Goal: Task Accomplishment & Management: Use online tool/utility

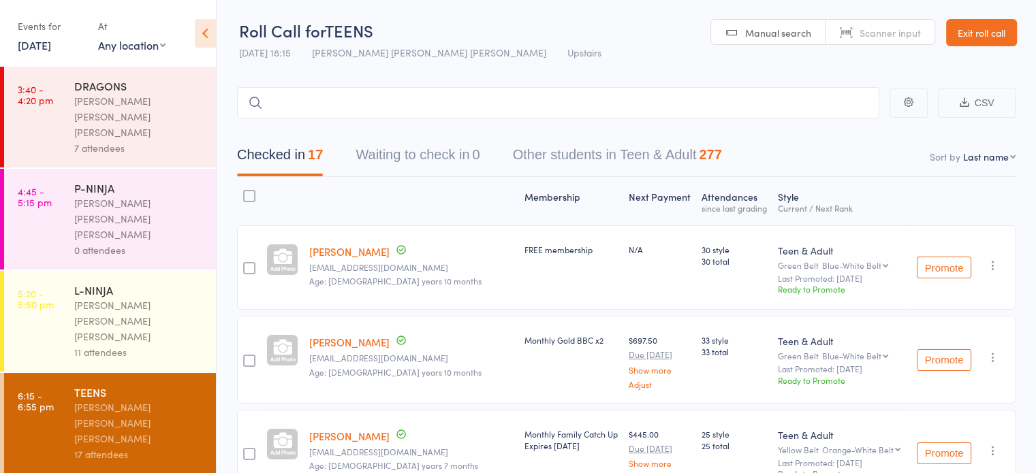
click at [974, 22] on link "Exit roll call" at bounding box center [981, 32] width 71 height 27
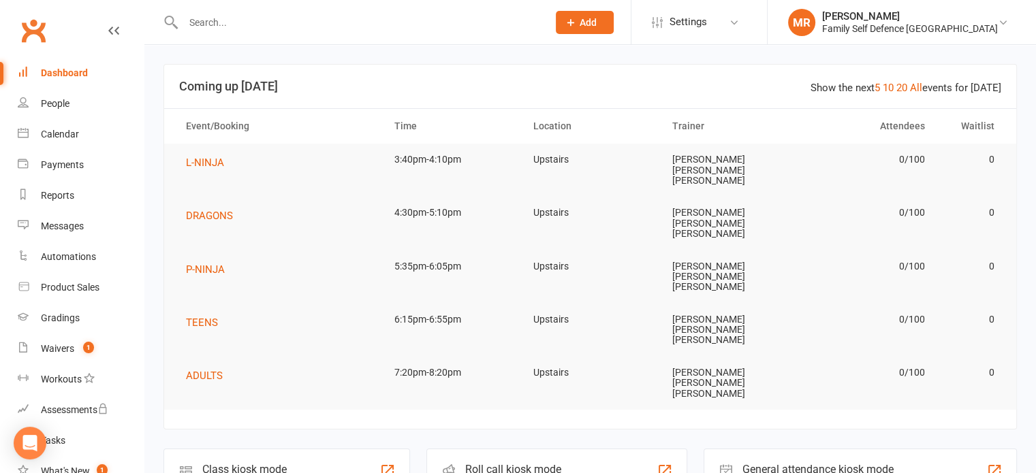
click at [509, 463] on div "Roll call kiosk mode" at bounding box center [514, 469] width 99 height 13
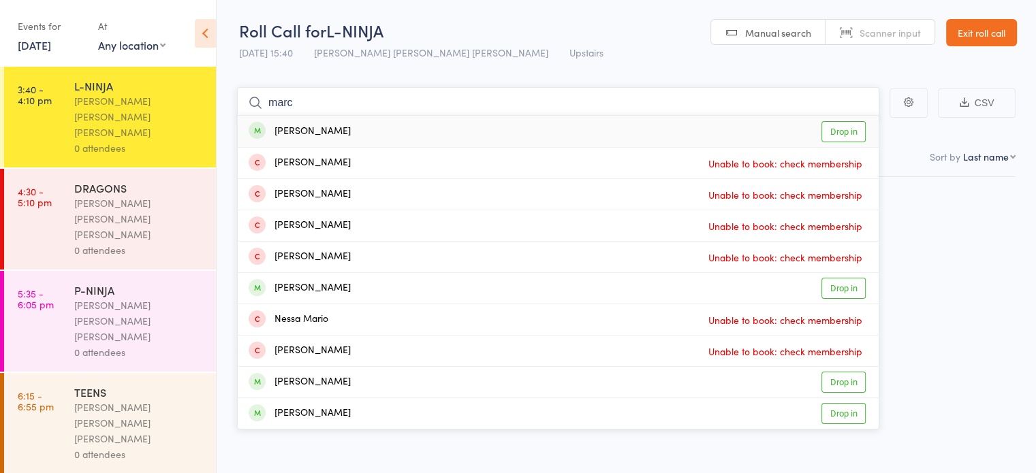
type input "marc"
click at [517, 127] on div "Marcus Chan Drop in" at bounding box center [558, 131] width 641 height 31
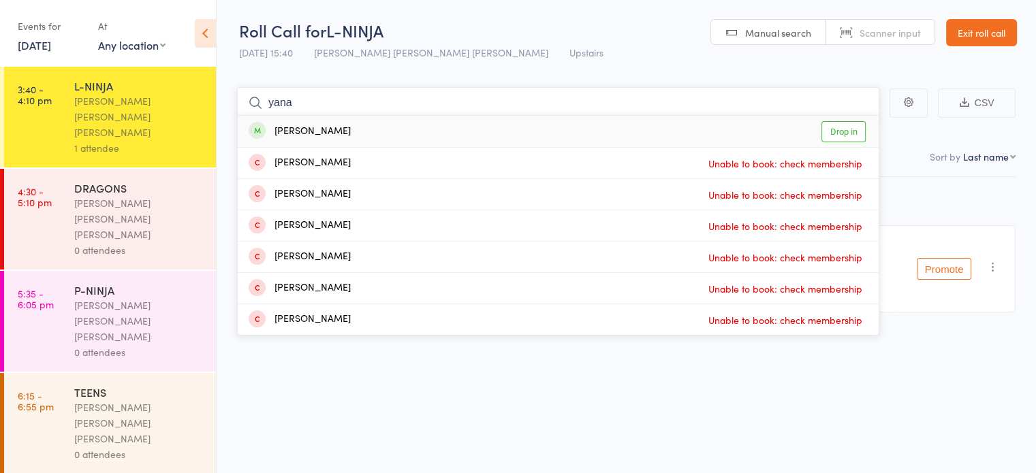
type input "yana"
click at [398, 120] on div "Yana Sarabi Drop in" at bounding box center [558, 131] width 641 height 31
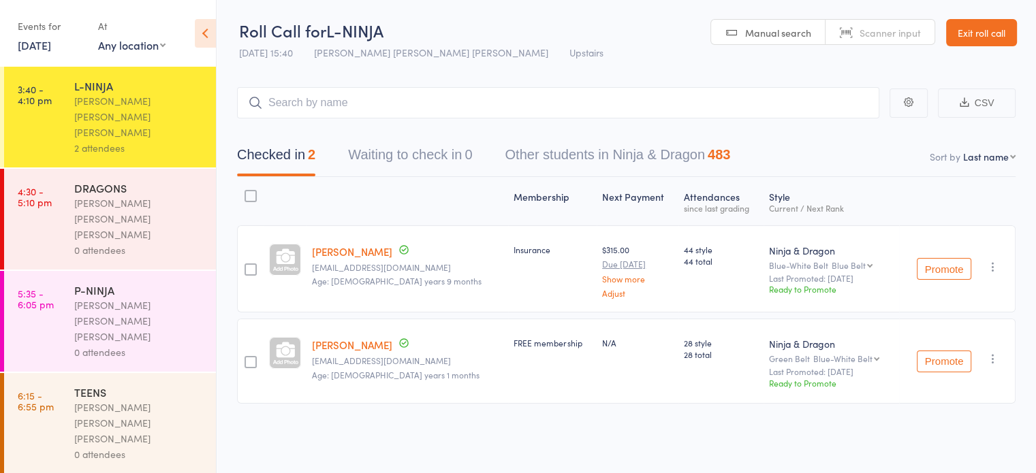
click at [57, 195] on link "4:30 - 5:10 pm DRAGONS Keyvan Castle Hill Mirzai 0 attendees" at bounding box center [110, 219] width 212 height 101
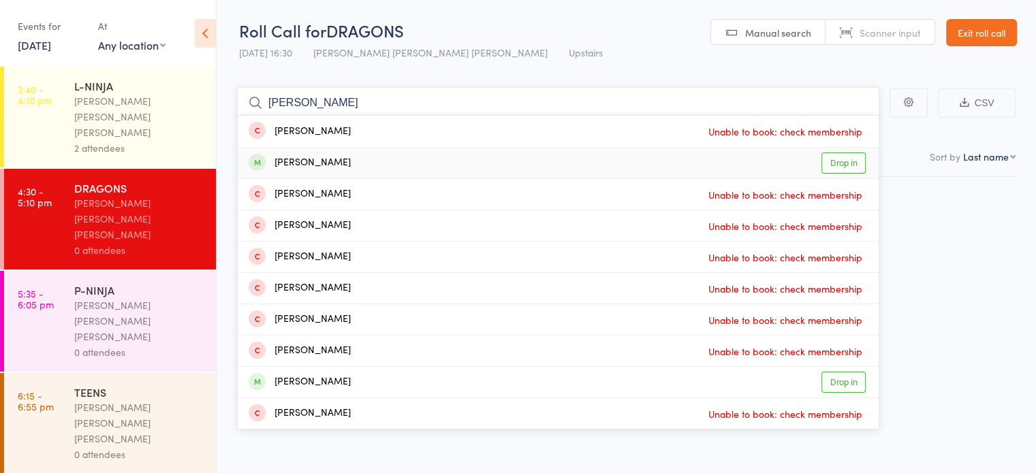
type input "liam"
click at [287, 160] on div "Liam Sarabi" at bounding box center [300, 163] width 102 height 16
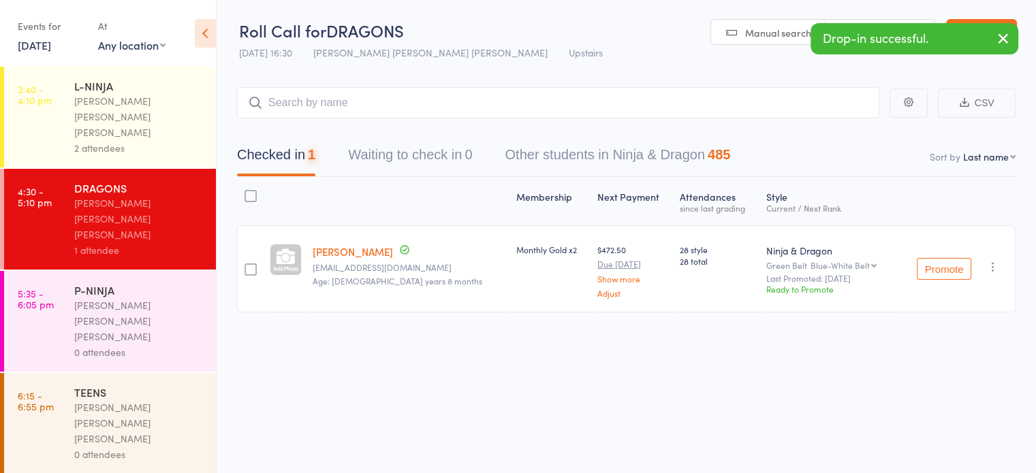
click at [76, 92] on div "L-NINJA" at bounding box center [139, 85] width 130 height 15
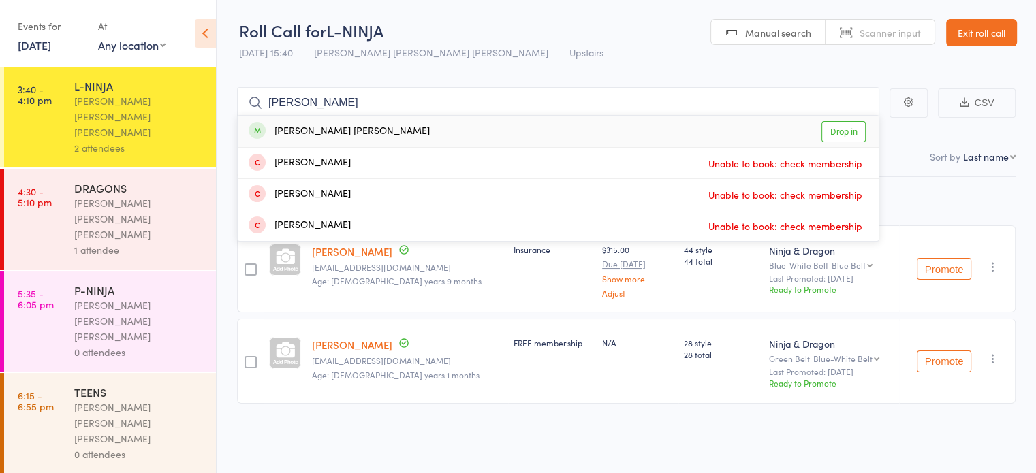
type input "connor"
click at [364, 137] on div "Connor Carpenter Drop in" at bounding box center [558, 131] width 641 height 31
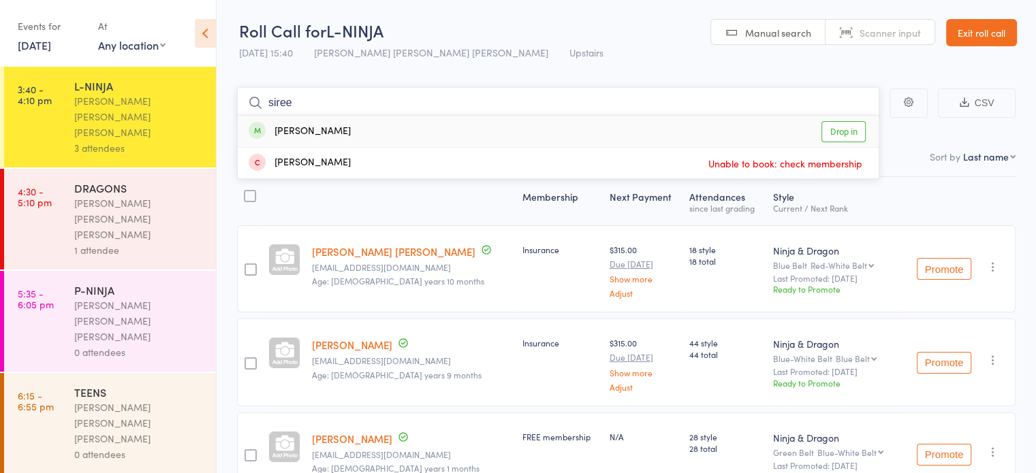
type input "siree"
click at [364, 137] on div "Sireesh Sivaruban Drop in" at bounding box center [558, 131] width 641 height 31
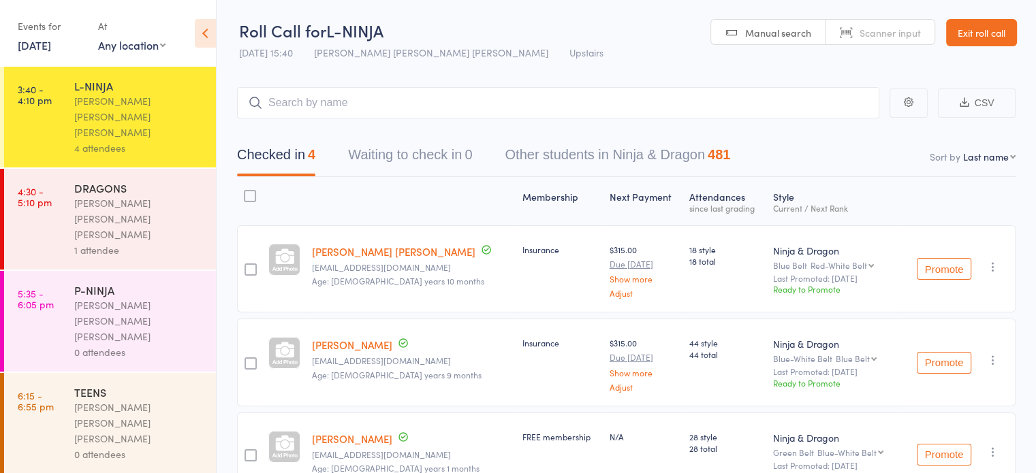
click at [120, 180] on div "DRAGONS" at bounding box center [139, 187] width 130 height 15
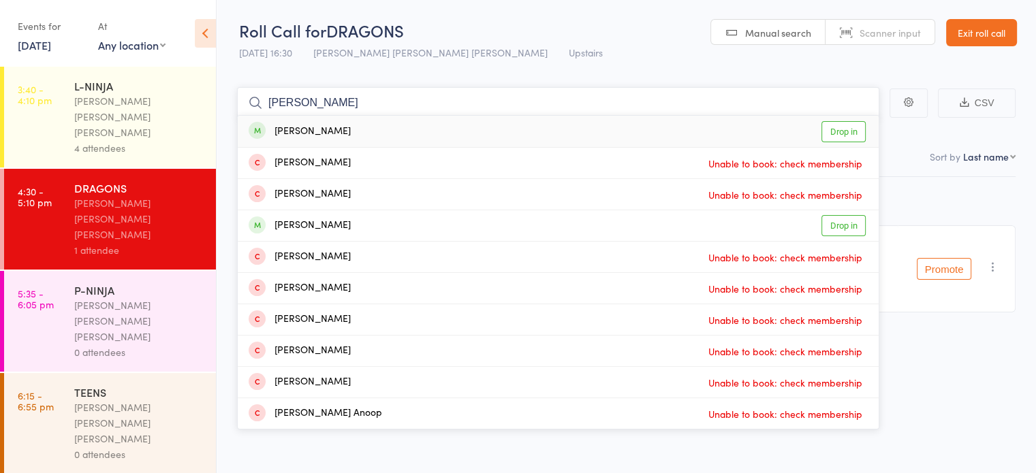
type input "alan"
click at [483, 127] on div "Alan Mehdi Drop in" at bounding box center [558, 131] width 641 height 31
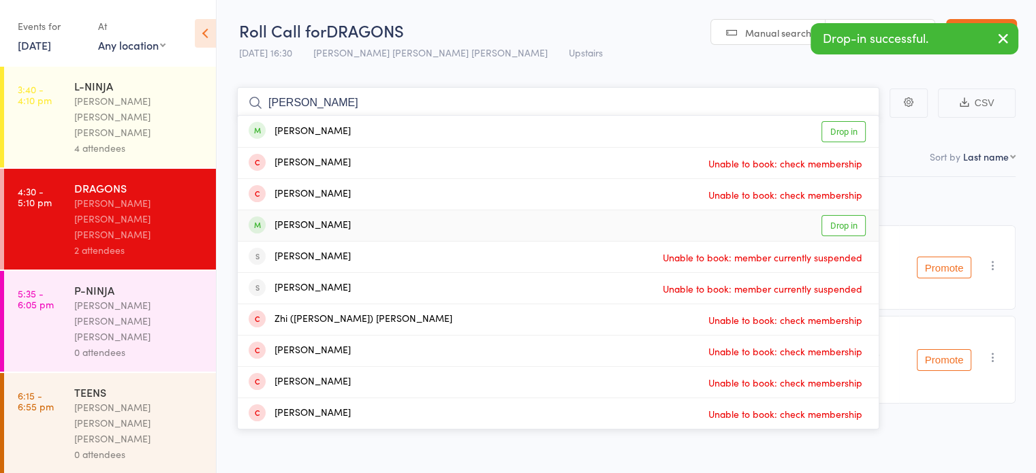
type input "ryan"
click at [449, 220] on div "Ryan Mehdi Drop in" at bounding box center [558, 225] width 641 height 31
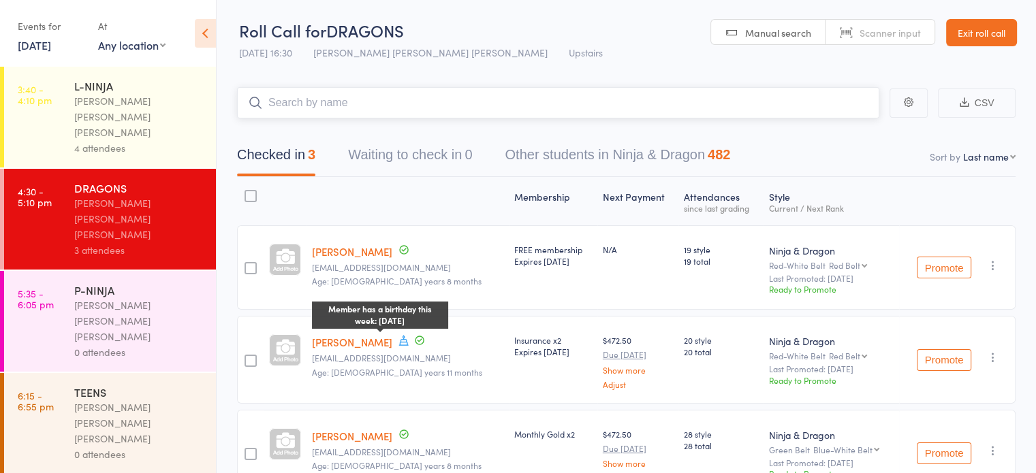
scroll to position [82, 0]
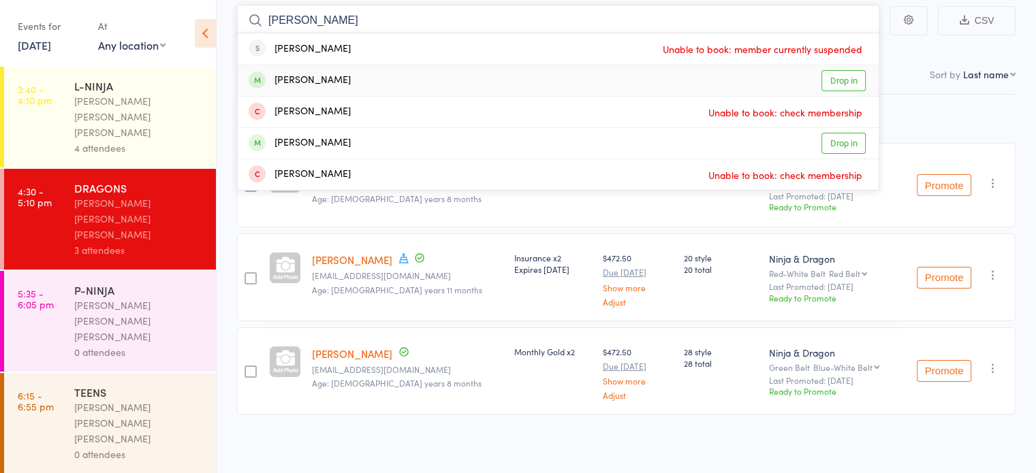
type input "myron"
click at [441, 86] on div "Myron Shalala Drop in" at bounding box center [558, 80] width 641 height 31
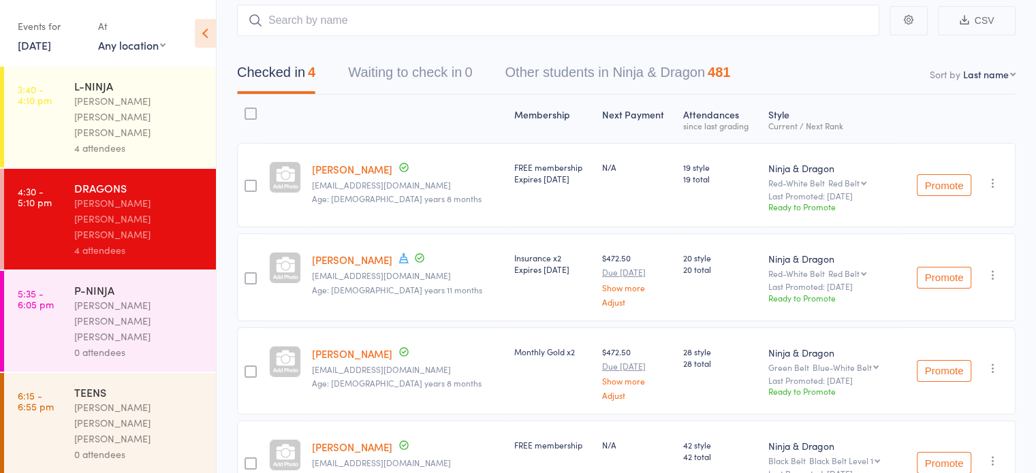
click at [343, 266] on link "Ryan Mehdi" at bounding box center [352, 260] width 80 height 14
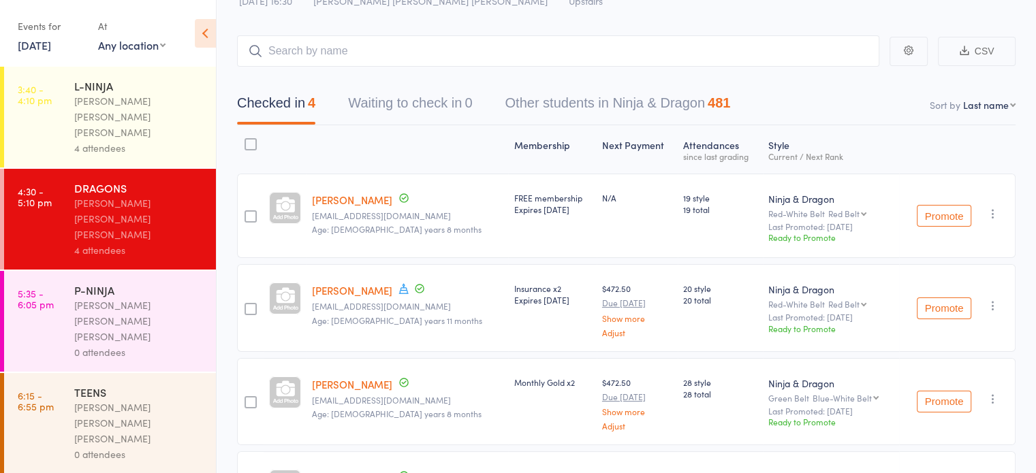
scroll to position [36, 0]
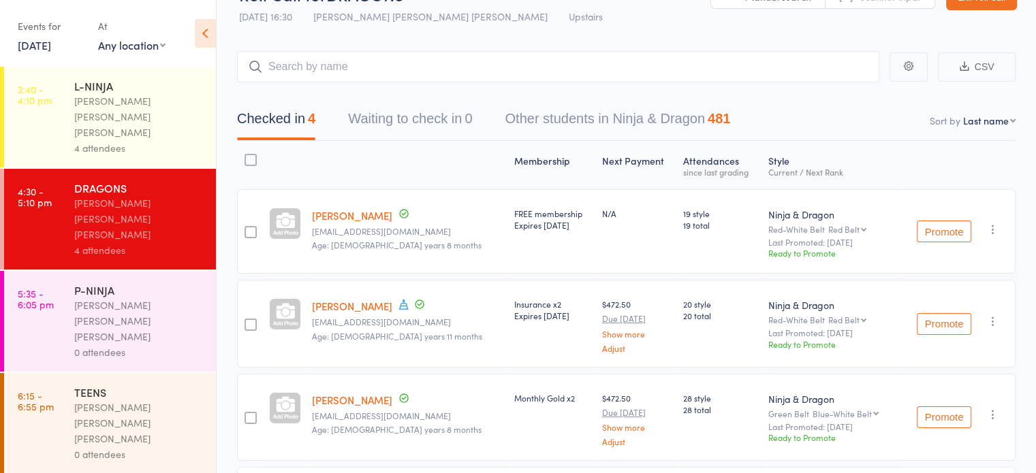
click at [321, 46] on main "CSV Checked in 4 Waiting to check in 0 Other students in Ninja & Dragon 481 Sor…" at bounding box center [626, 322] width 819 height 582
click at [330, 66] on input "search" at bounding box center [558, 66] width 642 height 31
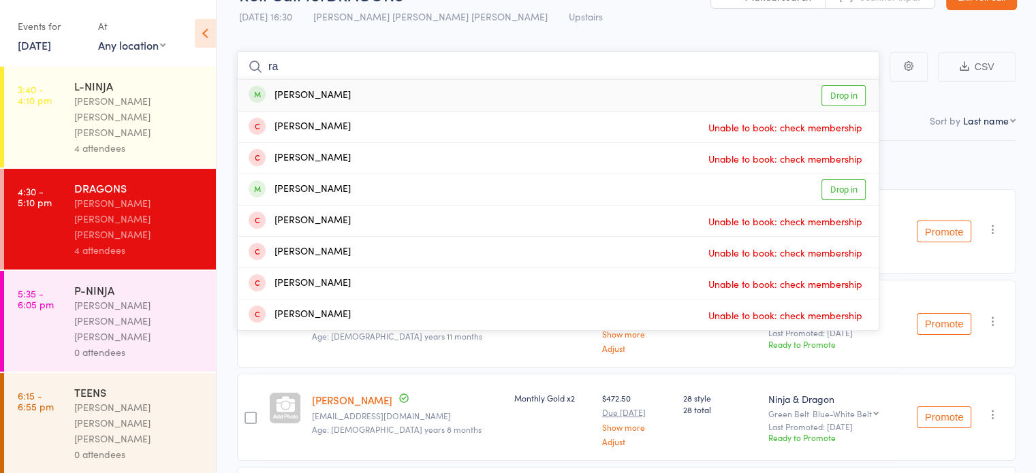
type input "r"
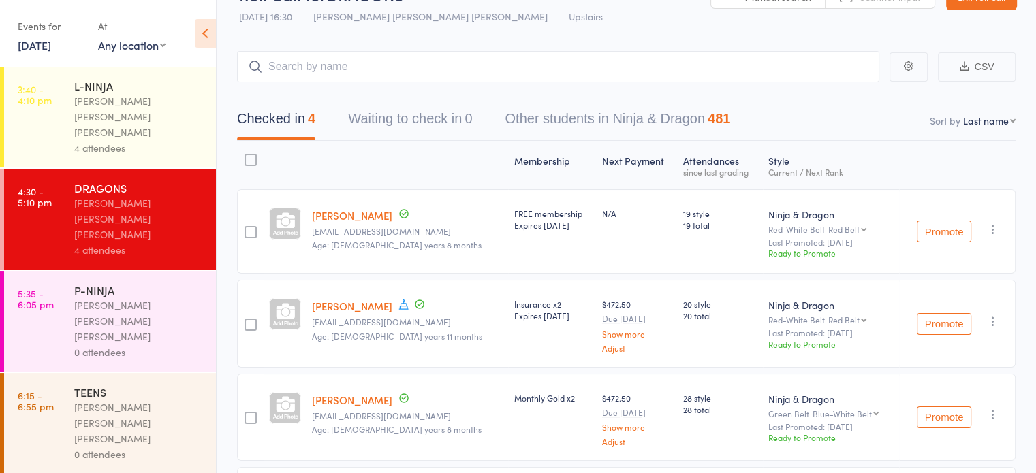
click at [341, 209] on link "Alan Mehdi" at bounding box center [352, 215] width 80 height 14
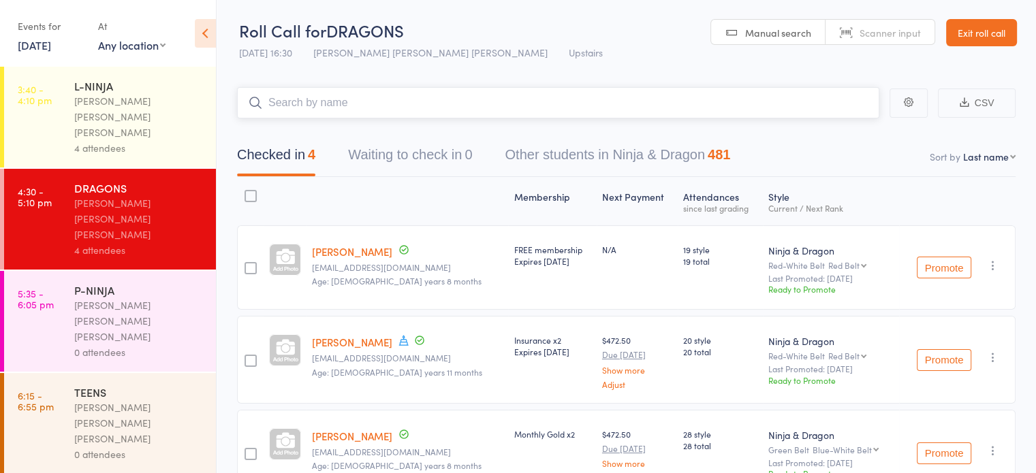
click at [368, 90] on input "search" at bounding box center [558, 102] width 642 height 31
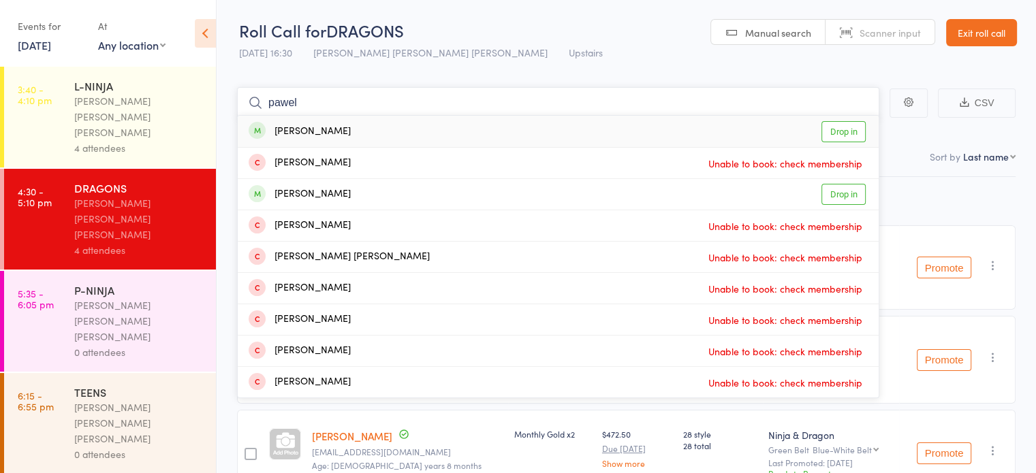
type input "pawel"
click at [373, 127] on div "Pawel Dancewicz Drop in" at bounding box center [558, 131] width 641 height 31
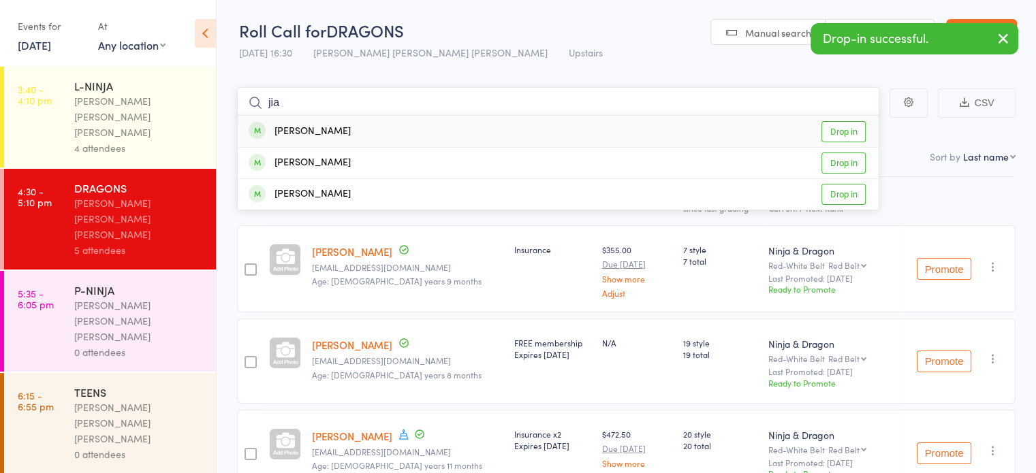
type input "jia"
click at [372, 125] on div "Edwyn Jia Drop in" at bounding box center [558, 131] width 641 height 31
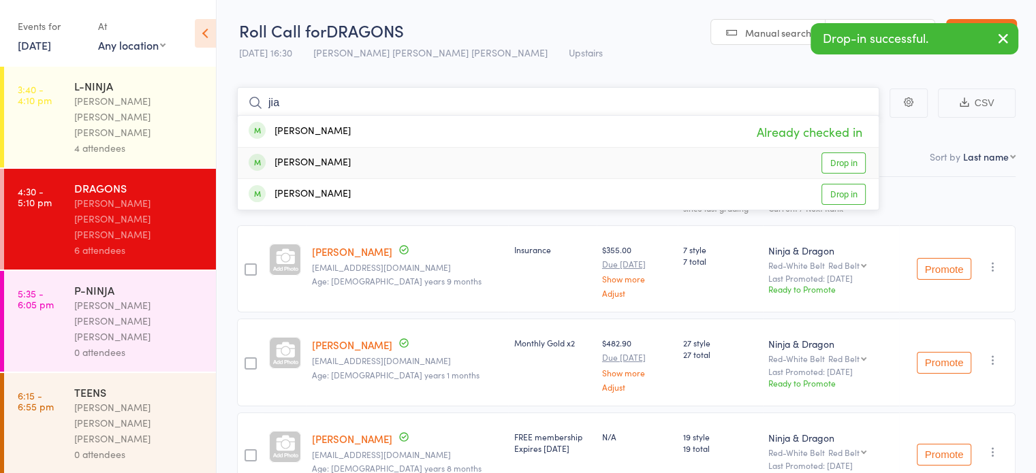
type input "jia"
click at [354, 160] on div "Elvis Jia Drop in" at bounding box center [558, 163] width 641 height 31
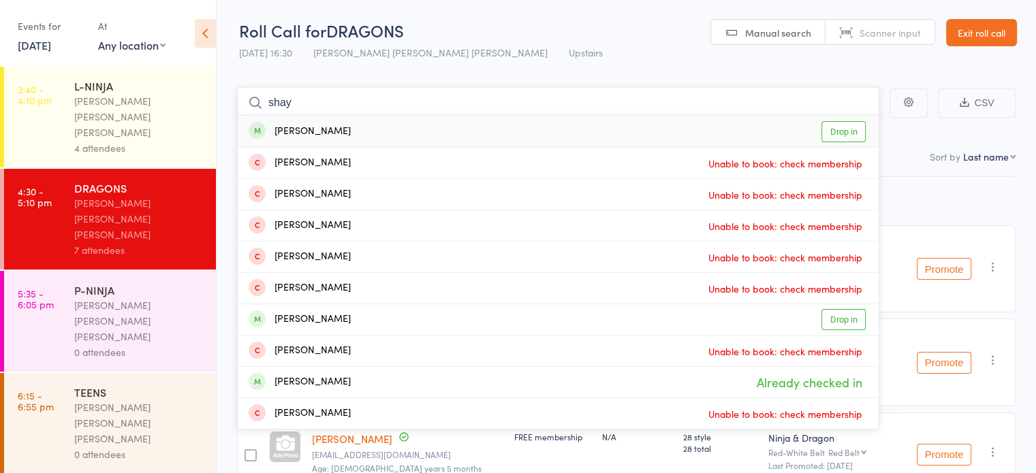
type input "shay"
click at [339, 133] on div "Shay McTigue Drop in" at bounding box center [558, 131] width 641 height 31
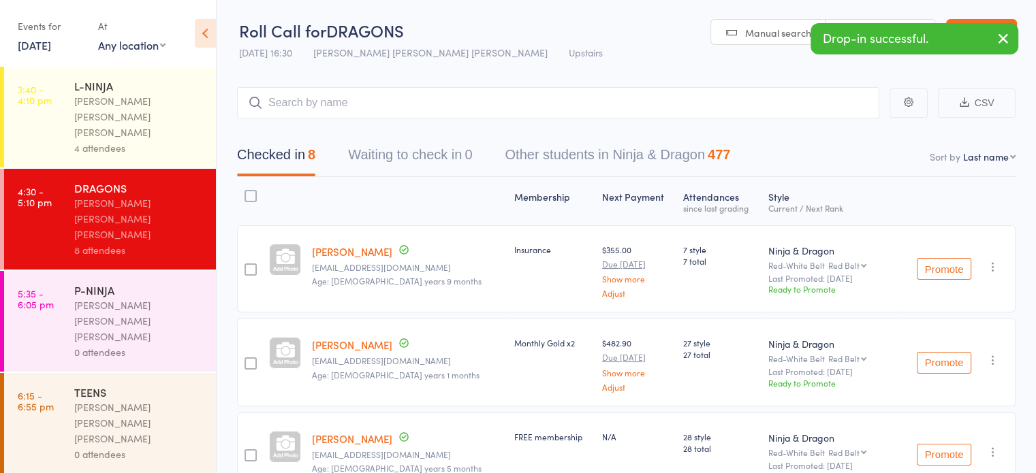
click at [327, 344] on link "Edwyn Jia" at bounding box center [352, 345] width 80 height 14
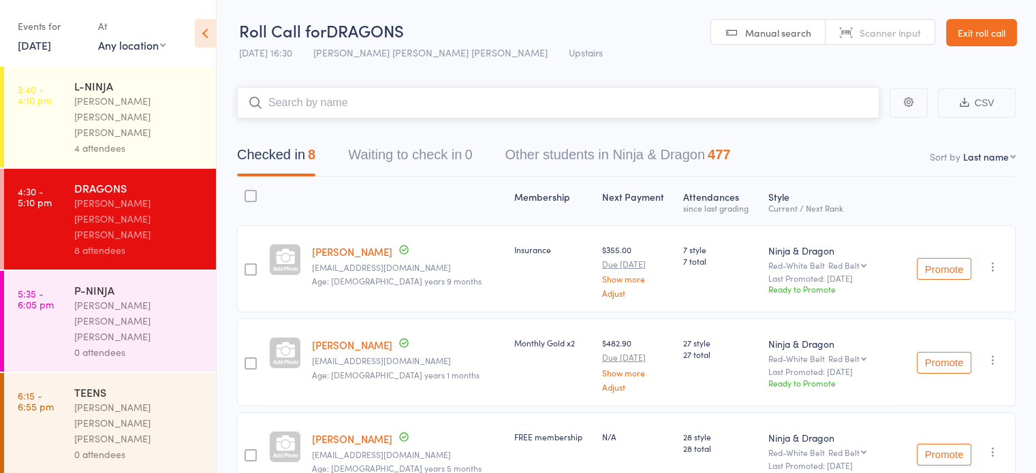
click at [348, 114] on input "search" at bounding box center [558, 102] width 642 height 31
type input "fras"
click at [384, 129] on div "Fraser Begent Drop in" at bounding box center [558, 131] width 641 height 31
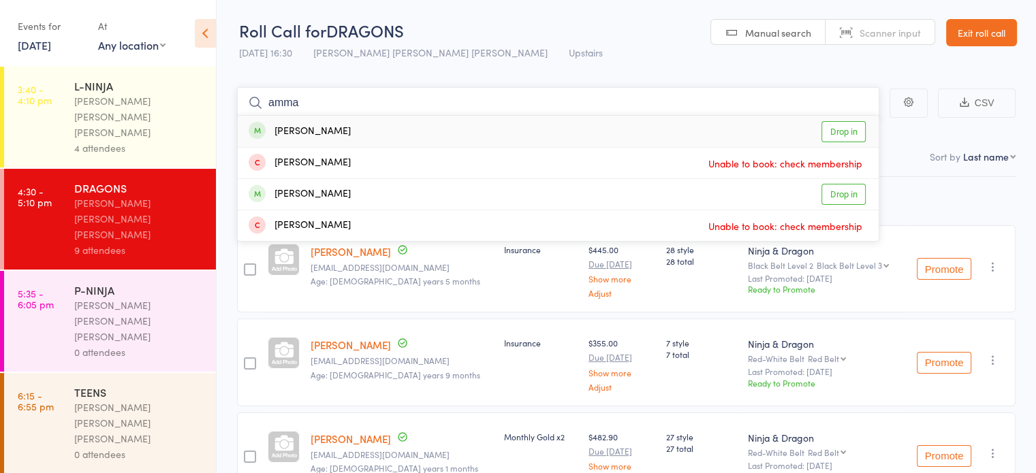
type input "amma"
click at [411, 136] on div "Ammara Hasan Drop in" at bounding box center [558, 131] width 641 height 31
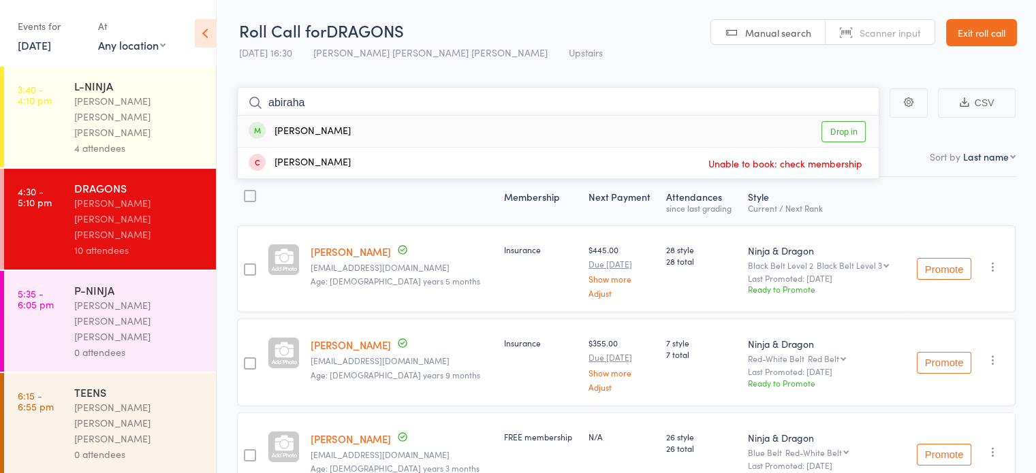
type input "abiraha"
click at [328, 132] on div "Abirahmi Kangatharan" at bounding box center [300, 132] width 102 height 16
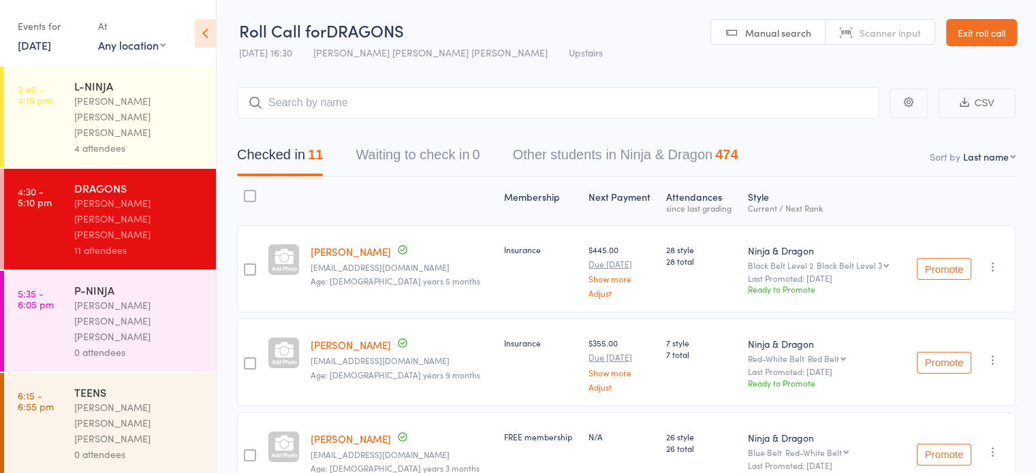
click at [351, 253] on link "[PERSON_NAME]" at bounding box center [351, 252] width 80 height 14
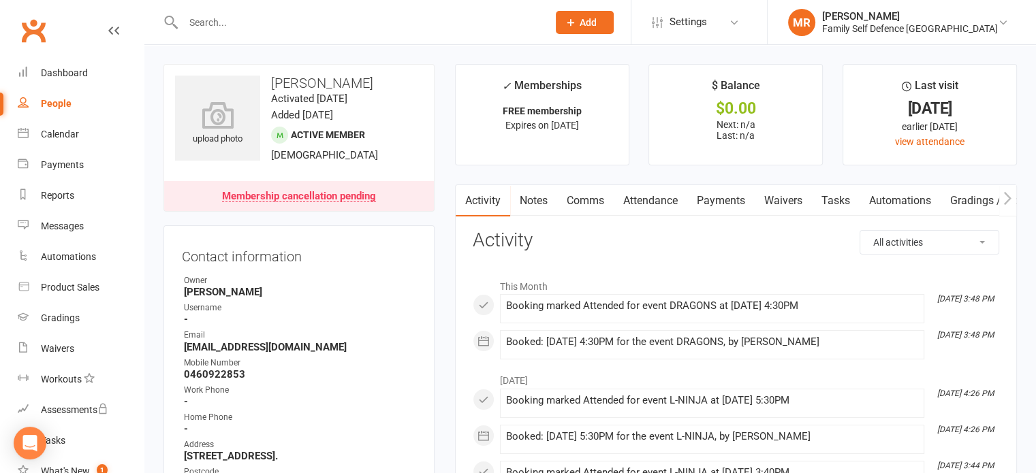
click at [258, 22] on input "text" at bounding box center [358, 22] width 359 height 19
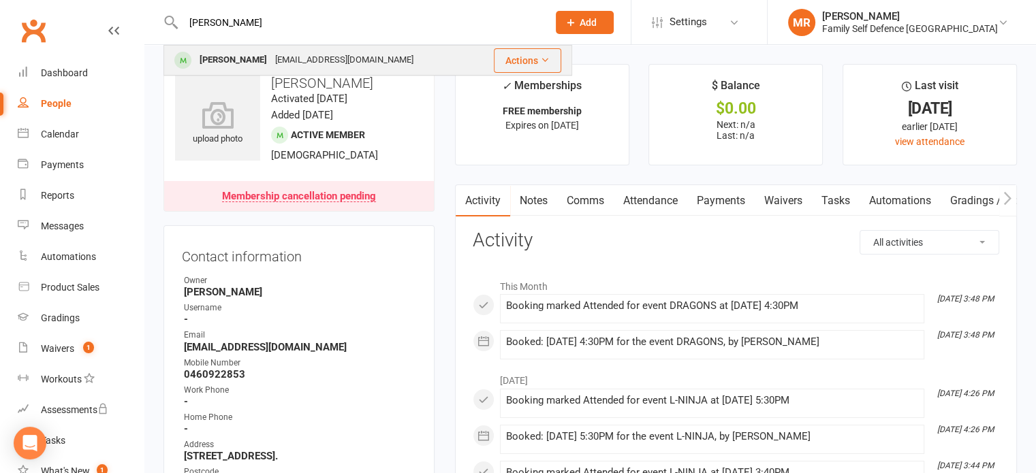
type input "veiga"
click at [330, 65] on div "darthveiga80@gmail.com" at bounding box center [344, 60] width 146 height 20
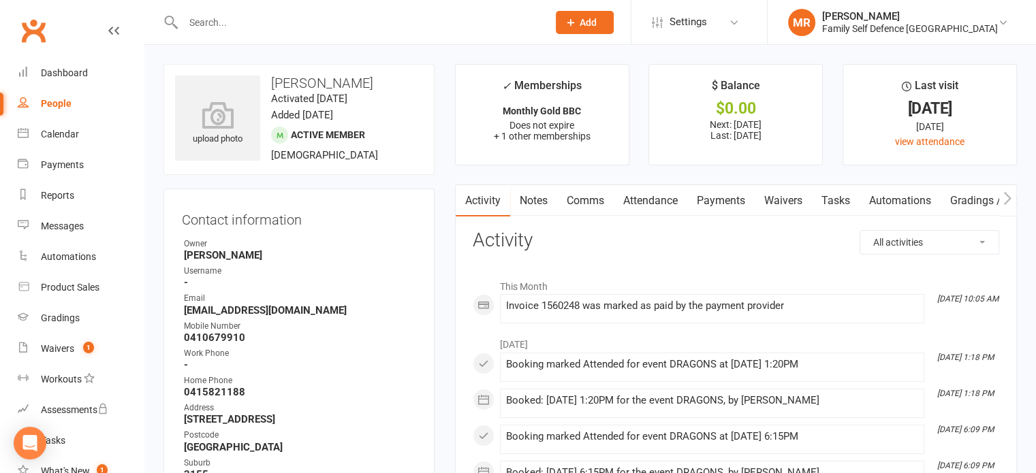
click at [655, 203] on link "Attendance" at bounding box center [651, 200] width 74 height 31
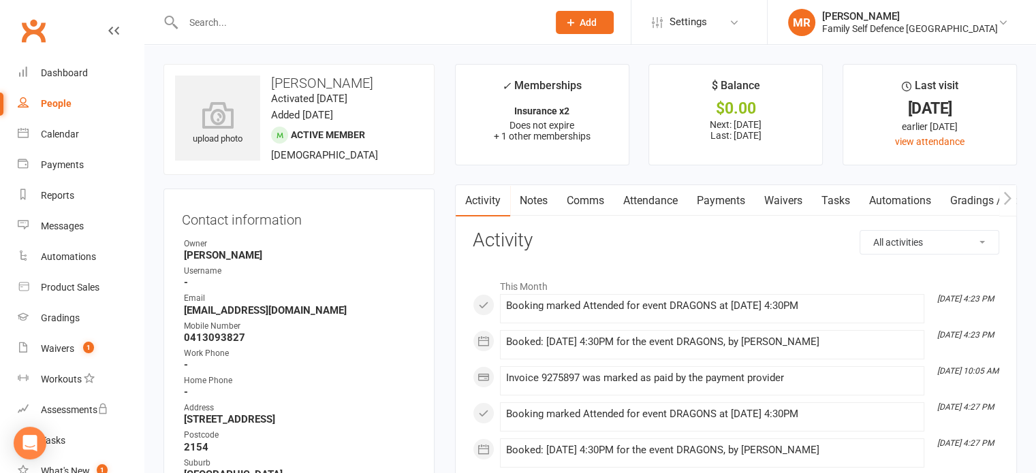
click at [725, 206] on link "Payments" at bounding box center [720, 200] width 67 height 31
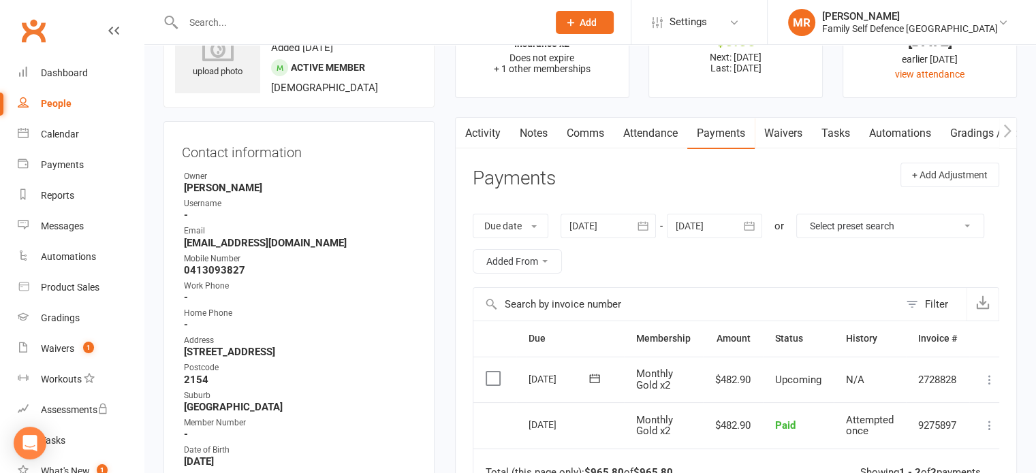
scroll to position [68, 0]
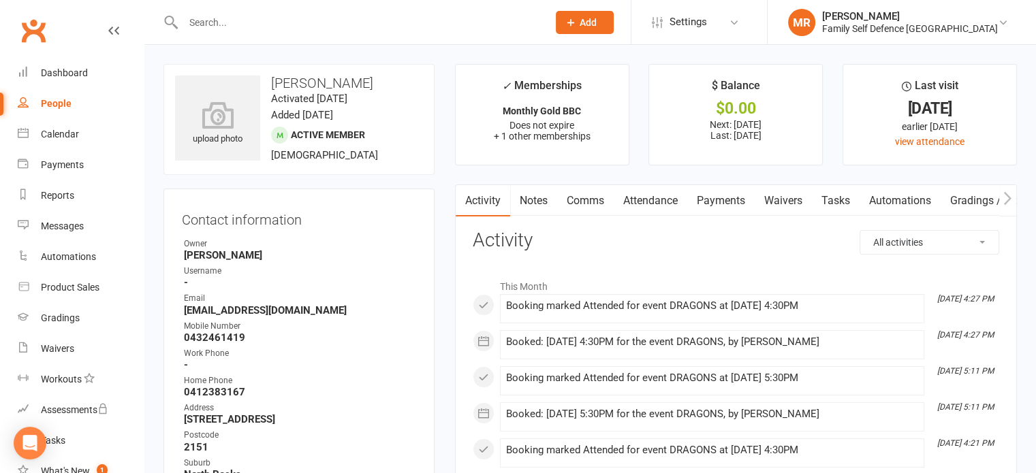
click at [276, 18] on input "text" at bounding box center [358, 22] width 359 height 19
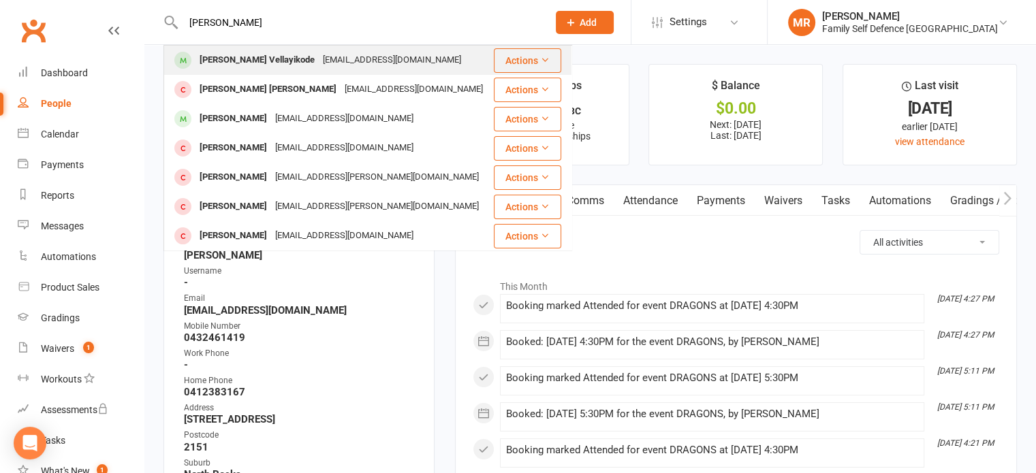
type input "[PERSON_NAME]"
click at [265, 48] on div "[PERSON_NAME] Vellayikode [EMAIL_ADDRESS][DOMAIN_NAME]" at bounding box center [329, 60] width 328 height 28
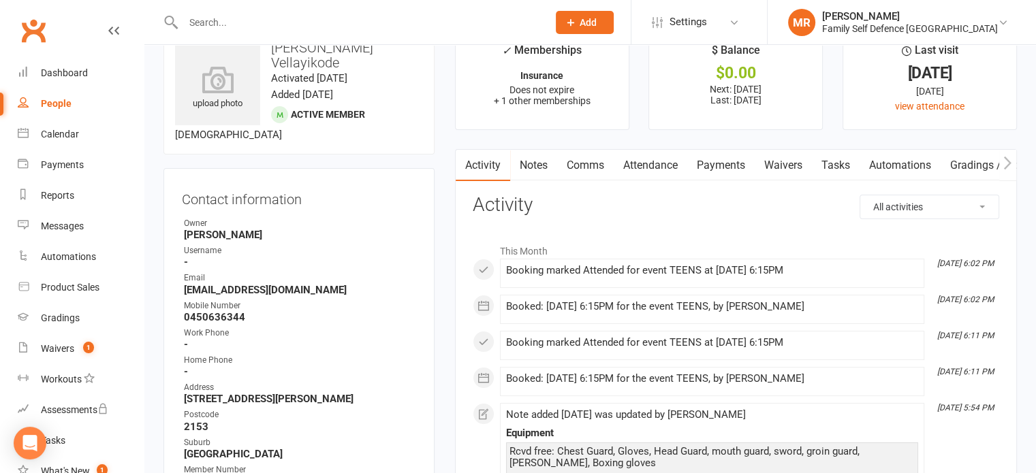
scroll to position [33, 0]
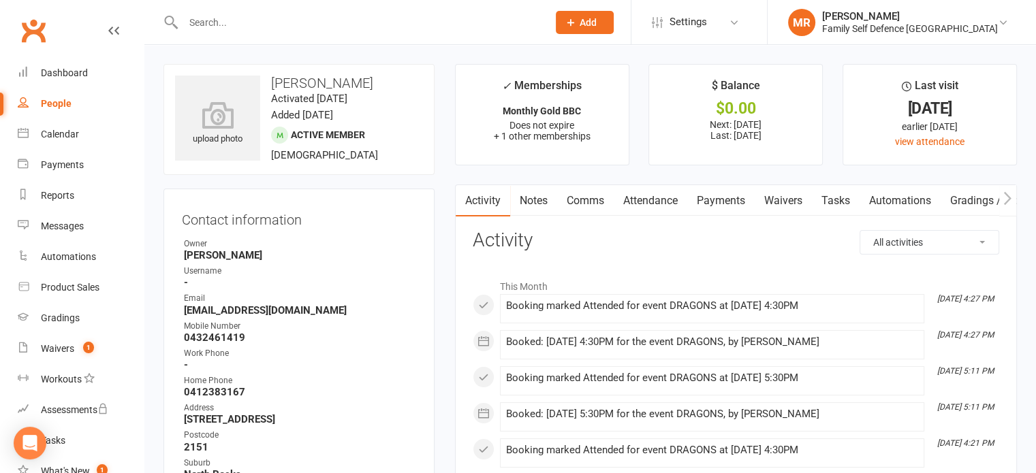
click at [276, 22] on input "text" at bounding box center [358, 22] width 359 height 19
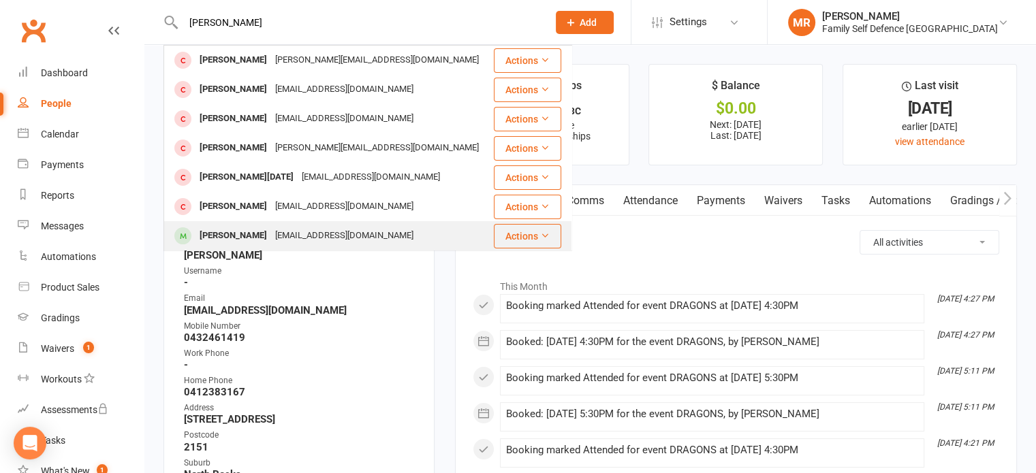
type input "[PERSON_NAME]"
click at [270, 234] on div "[PERSON_NAME]" at bounding box center [233, 236] width 76 height 20
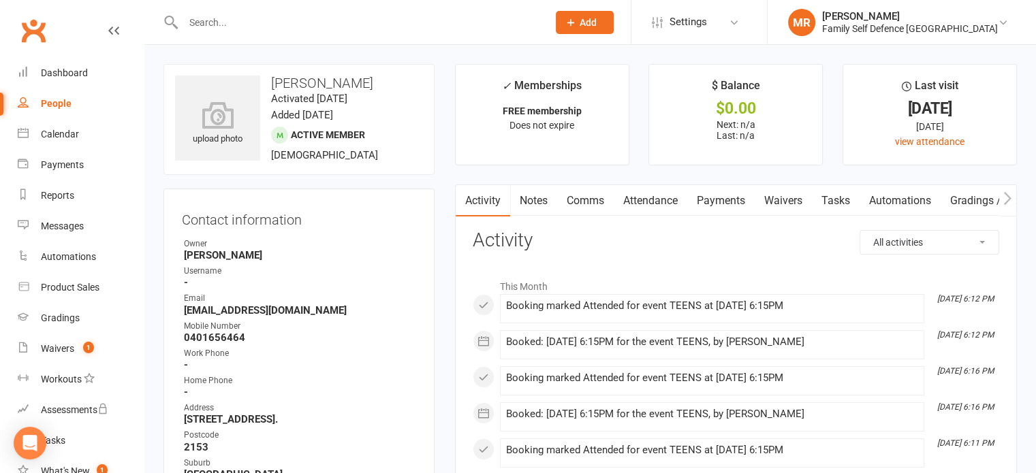
click at [354, 25] on input "text" at bounding box center [358, 22] width 359 height 19
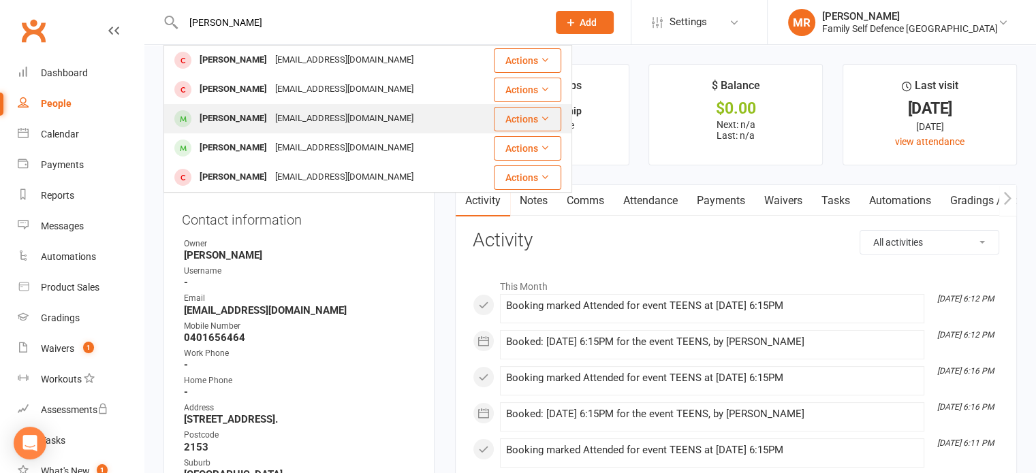
type input "[PERSON_NAME]"
click at [320, 128] on div "[EMAIL_ADDRESS][DOMAIN_NAME]" at bounding box center [344, 119] width 146 height 20
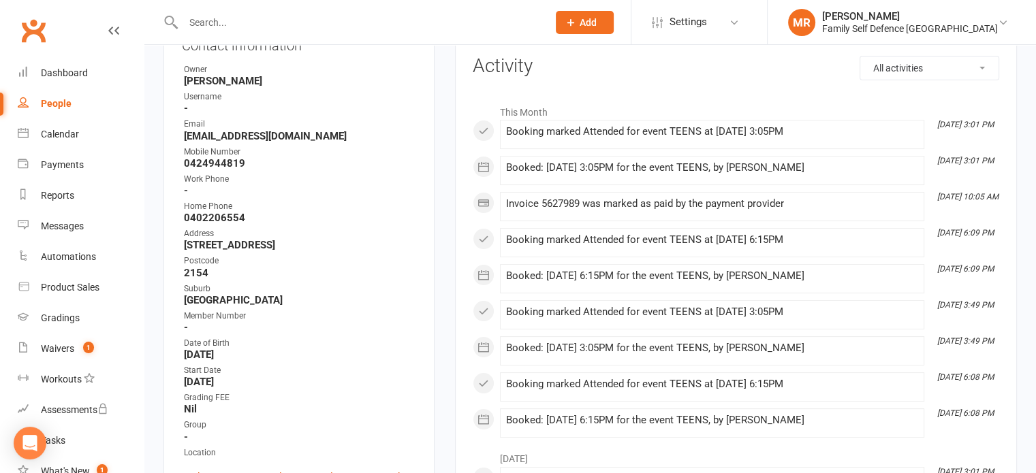
scroll to position [187, 0]
